Goal: Task Accomplishment & Management: Complete application form

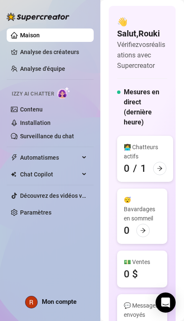
click at [43, 106] on link "Contenu" at bounding box center [31, 109] width 23 height 7
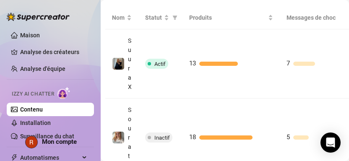
scroll to position [207, 4]
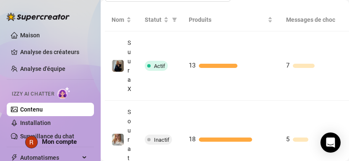
click at [184, 64] on div at bounding box center [236, 66] width 74 height 4
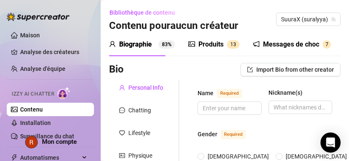
type input "cls"
type input "sura"
radio input "true"
type input "[GEOGRAPHIC_DATA]"
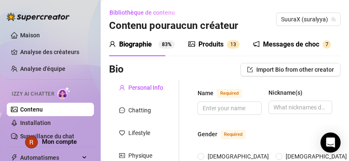
type textarea "je suis [GEOGRAPHIC_DATA], en formation pour devenir coach sportif et je cherch…"
type input "[DEMOGRAPHIC_DATA]"
type input "single"
type input "3 soeurs"
type input "0"
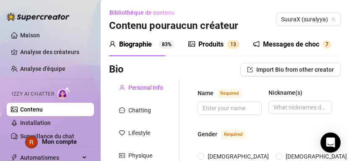
type input "dog and cat"
type input "no"
type textarea "je rêve, de posséder un grand refuge pour héberger les animaux dans le besoin,e…"
type textarea "l'autre soir, je testais une nouvelle tenue devant mon miroir.. juste pour véri…"
type textarea "je mange moins de 1000 calorie par jour je me frotte souvent sur mon doudou nou…"
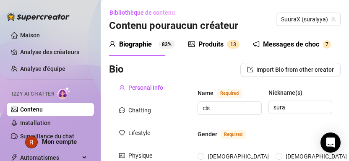
type input "[DATE]"
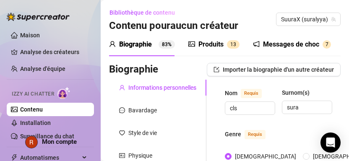
click at [184, 46] on sup "1 3" at bounding box center [233, 44] width 13 height 8
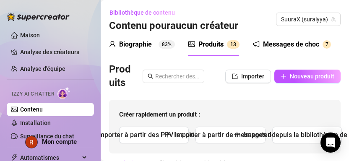
click at [34, 123] on link "Installation" at bounding box center [35, 122] width 31 height 7
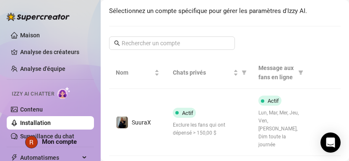
scroll to position [138, 0]
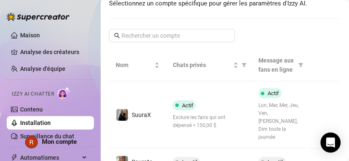
click at [184, 114] on font "Exclure les fans qui ont dépensé > 150,00 $" at bounding box center [199, 121] width 52 height 14
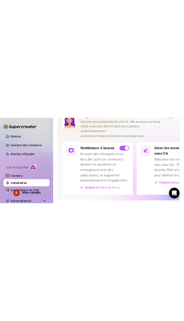
scroll to position [87, 0]
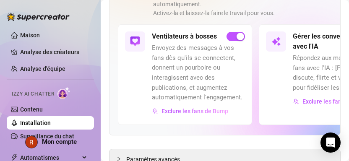
click at [184, 98] on font "Exclure les fans du chat IA" at bounding box center [337, 101] width 70 height 7
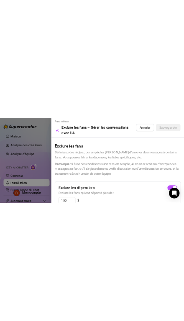
scroll to position [39, 0]
